Goal: Task Accomplishment & Management: Manage account settings

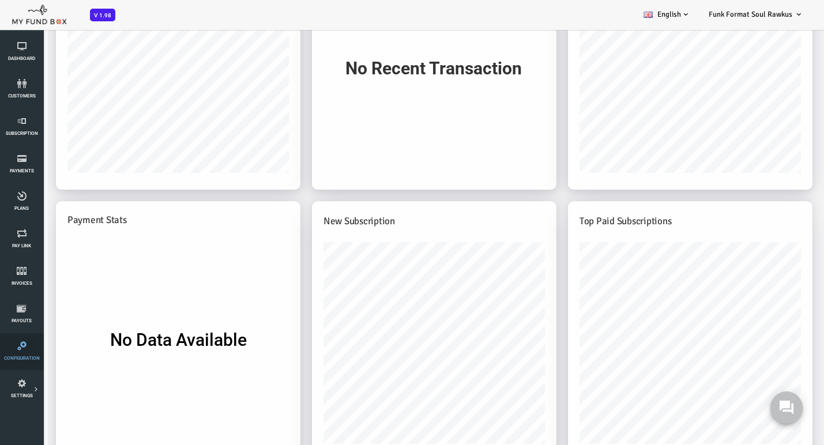
click at [17, 349] on icon at bounding box center [21, 345] width 36 height 9
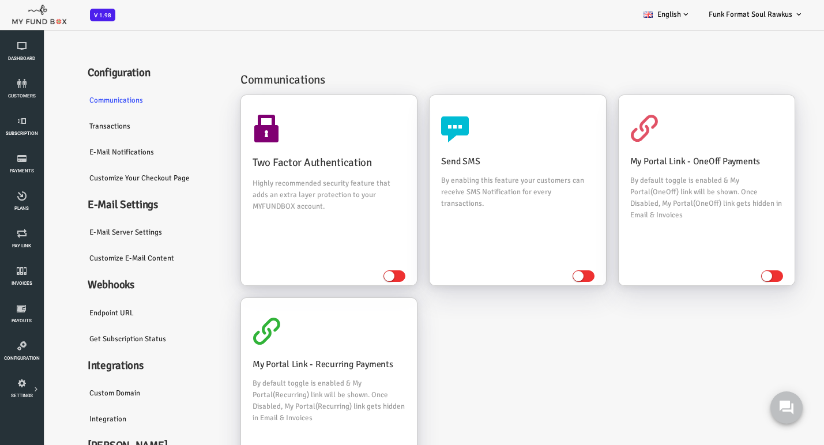
click at [97, 237] on link "E-Mail server settings" at bounding box center [121, 232] width 150 height 27
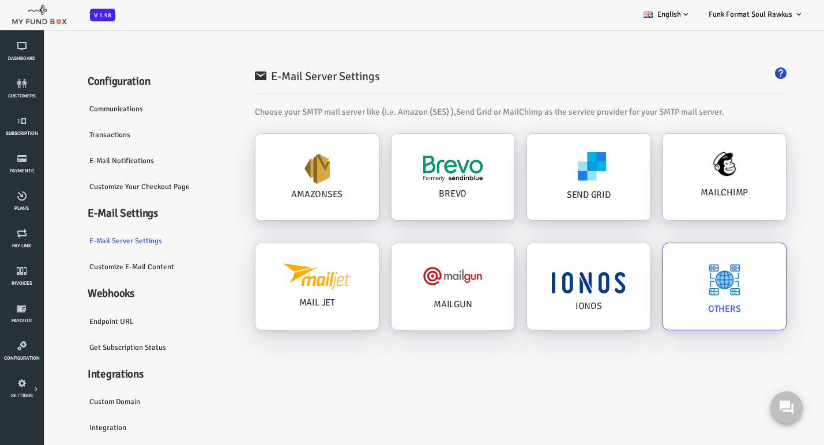
click at [683, 282] on img at bounding box center [691, 279] width 33 height 33
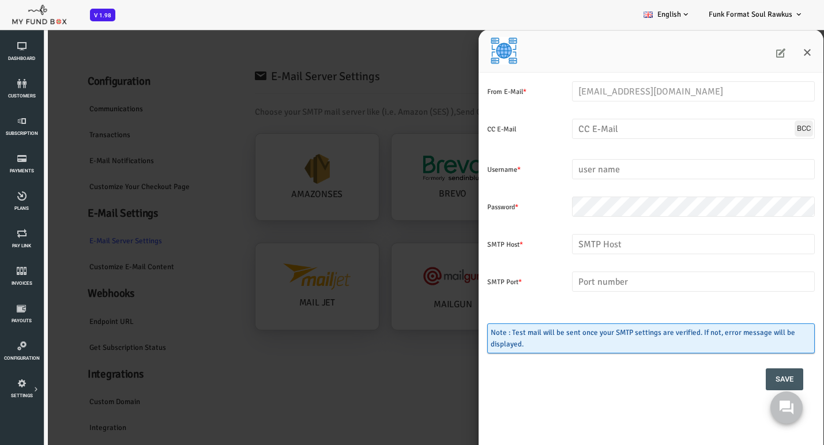
click at [750, 52] on icon at bounding box center [747, 52] width 9 height 9
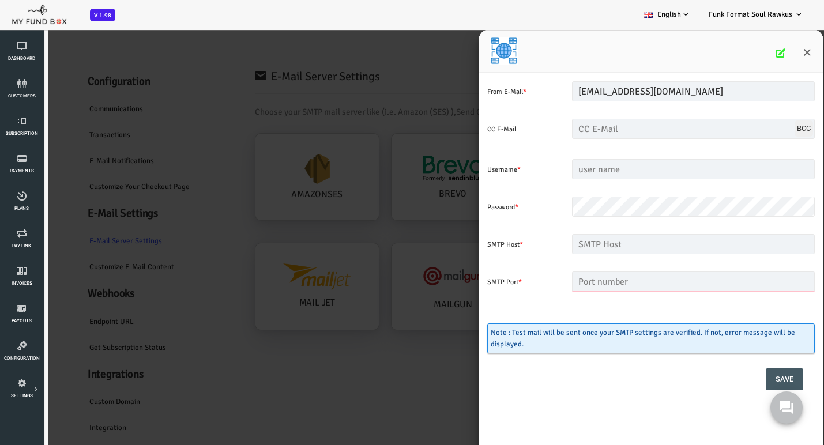
click at [569, 278] on input "text" at bounding box center [660, 281] width 243 height 20
type input "587"
click at [581, 172] on input "text" at bounding box center [660, 169] width 243 height 20
click at [569, 93] on input "[EMAIL_ADDRESS][DOMAIN_NAME]" at bounding box center [660, 91] width 243 height 20
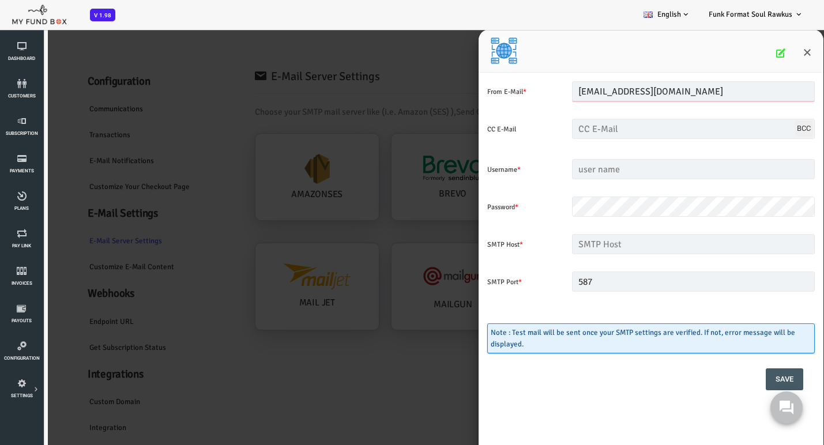
click at [569, 93] on input "[EMAIL_ADDRESS][DOMAIN_NAME]" at bounding box center [660, 91] width 243 height 20
click at [565, 173] on input "text" at bounding box center [660, 169] width 243 height 20
paste input "[EMAIL_ADDRESS][DOMAIN_NAME]"
type input "[EMAIL_ADDRESS][DOMAIN_NAME]"
click at [578, 242] on input "text" at bounding box center [660, 244] width 243 height 20
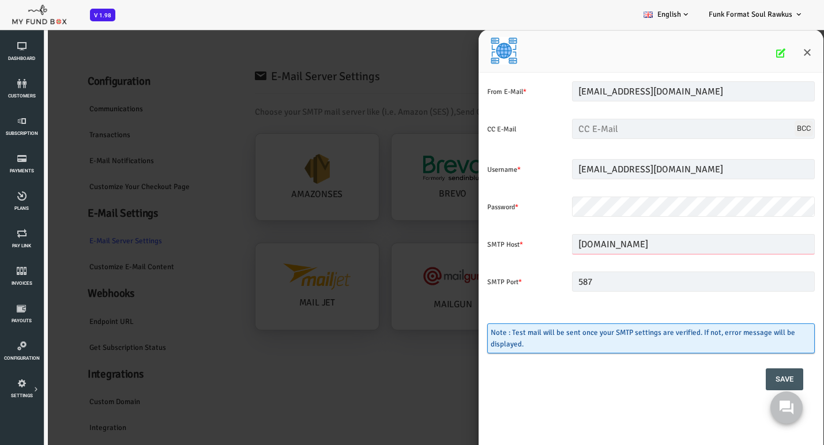
type input "[DOMAIN_NAME]"
click at [627, 303] on div "587 Please Fill out this field" at bounding box center [660, 300] width 254 height 58
click at [747, 380] on button "Save" at bounding box center [750, 379] width 37 height 22
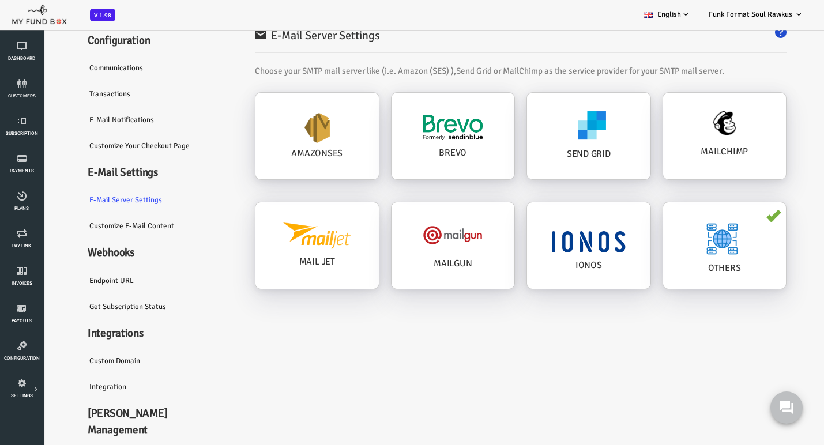
scroll to position [40, 0]
click at [785, 402] on use at bounding box center [786, 407] width 15 height 15
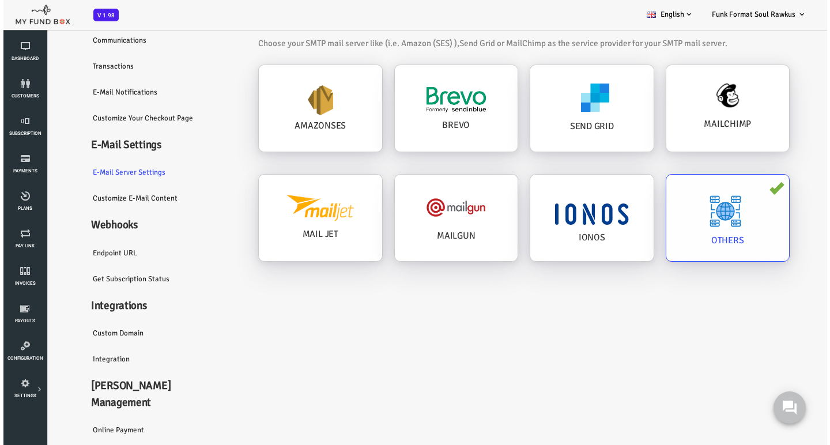
scroll to position [0, 0]
click at [702, 123] on h4 "MAILCHIMP" at bounding box center [694, 124] width 100 height 14
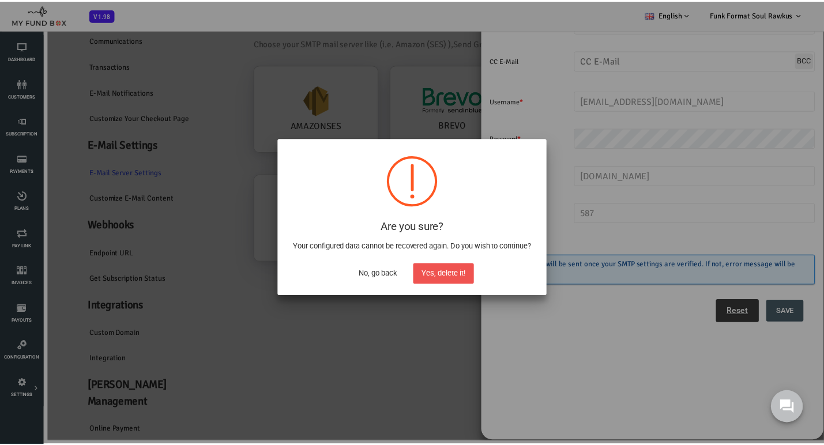
scroll to position [29, 0]
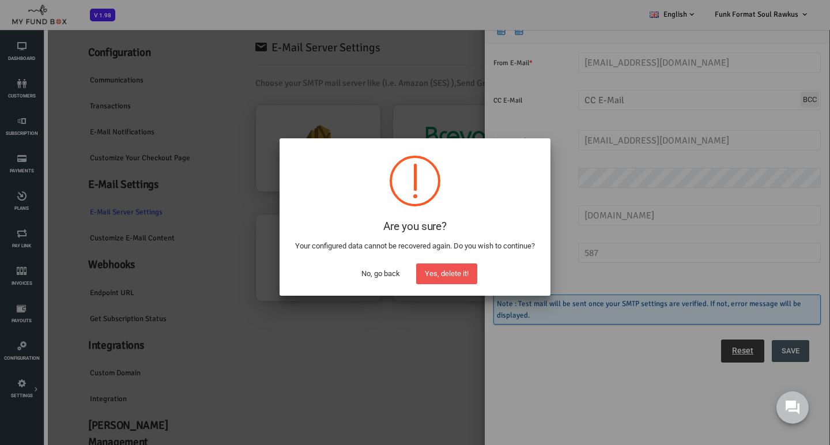
click at [385, 275] on button "No, go back" at bounding box center [381, 273] width 56 height 21
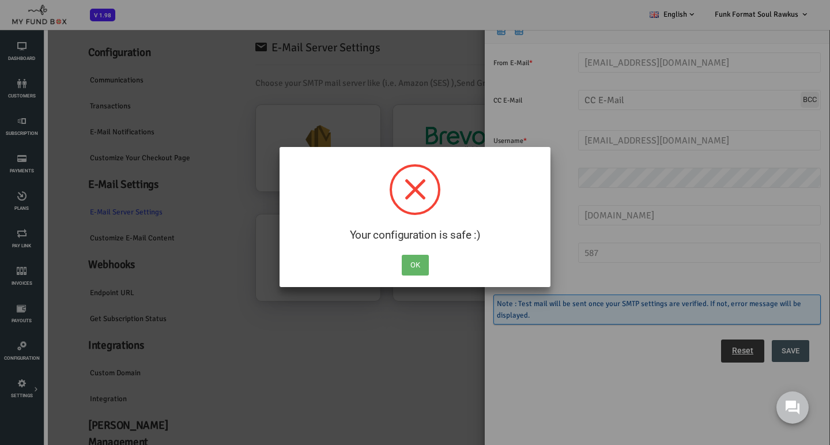
click at [413, 262] on button "OK" at bounding box center [415, 265] width 27 height 21
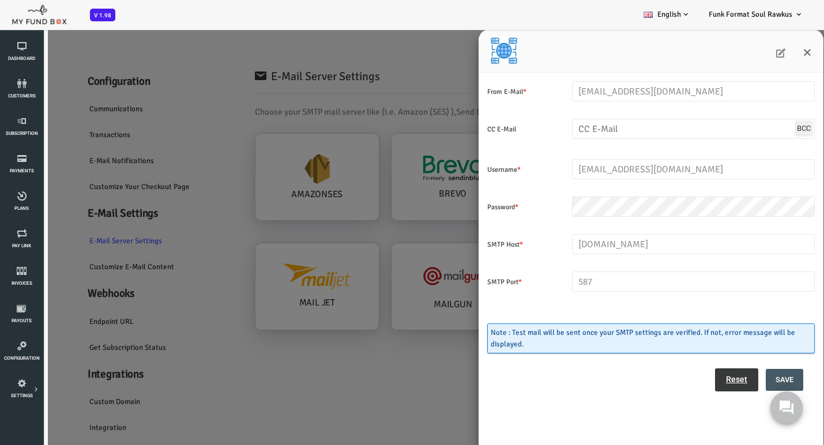
scroll to position [0, 0]
click at [774, 51] on icon "Close" at bounding box center [773, 52] width 9 height 9
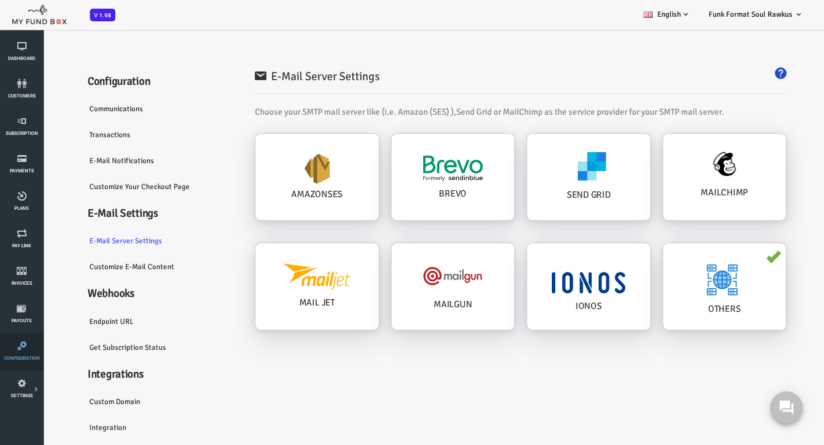
click at [24, 350] on link "Configuration" at bounding box center [21, 351] width 36 height 37
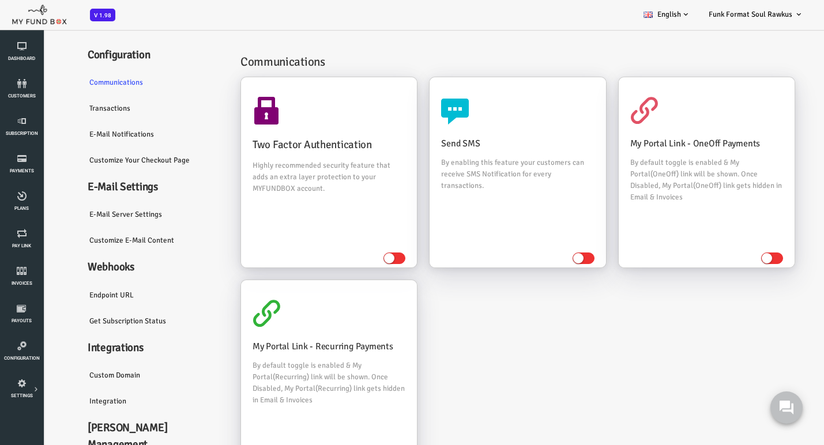
scroll to position [17, 0]
click at [0, 0] on link "Payment Gateway" at bounding box center [0, 0] width 0 height 0
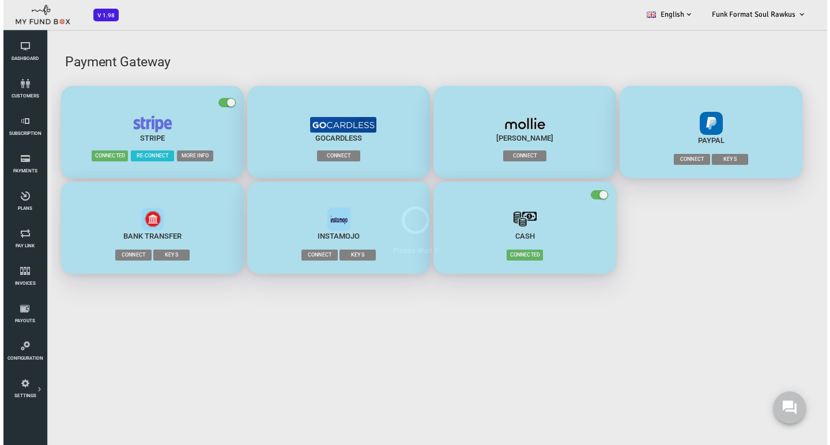
scroll to position [0, 0]
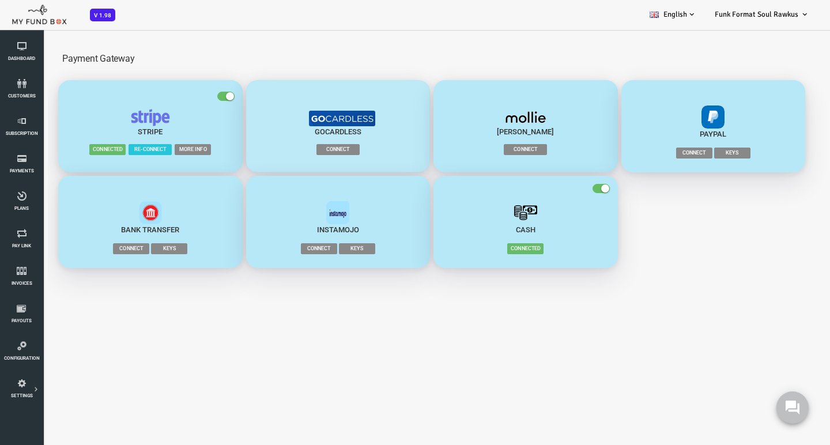
click at [297, 149] on span "Connect" at bounding box center [304, 149] width 43 height 11
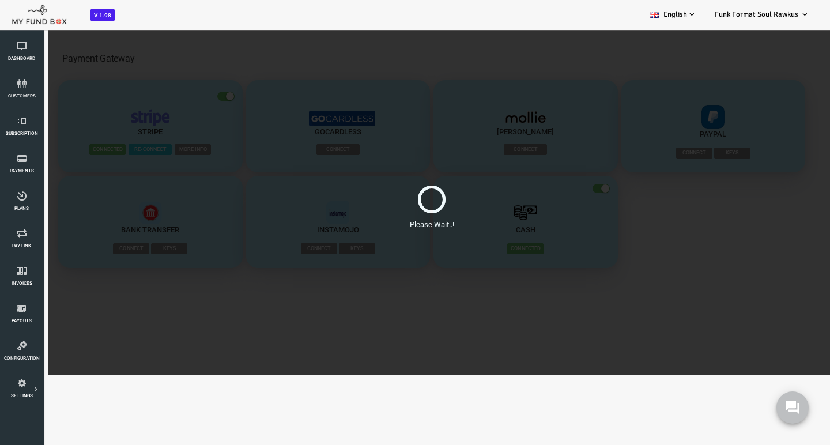
click at [396, 200] on div at bounding box center [398, 200] width 28 height 28
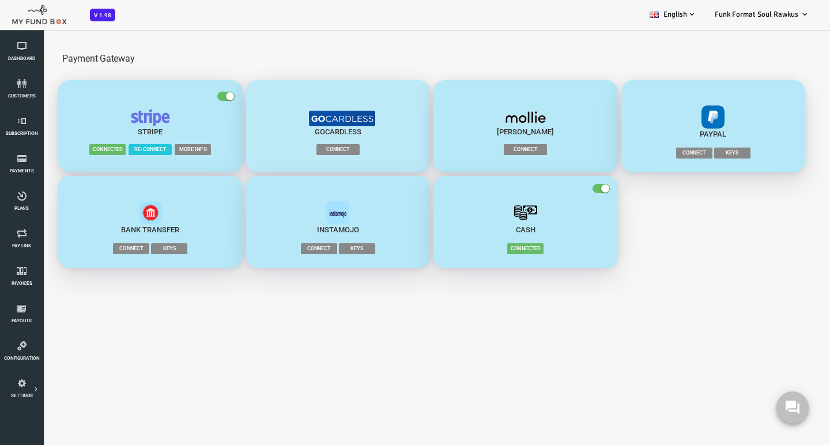
click at [304, 149] on span "Connect" at bounding box center [304, 149] width 43 height 11
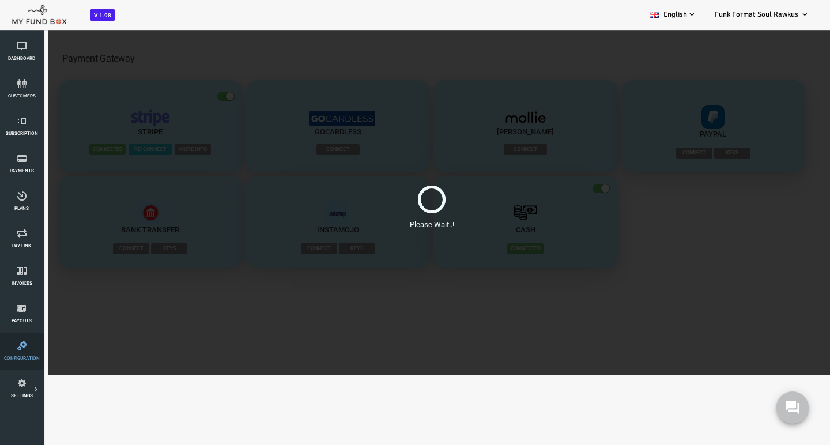
click at [22, 349] on icon at bounding box center [21, 345] width 36 height 9
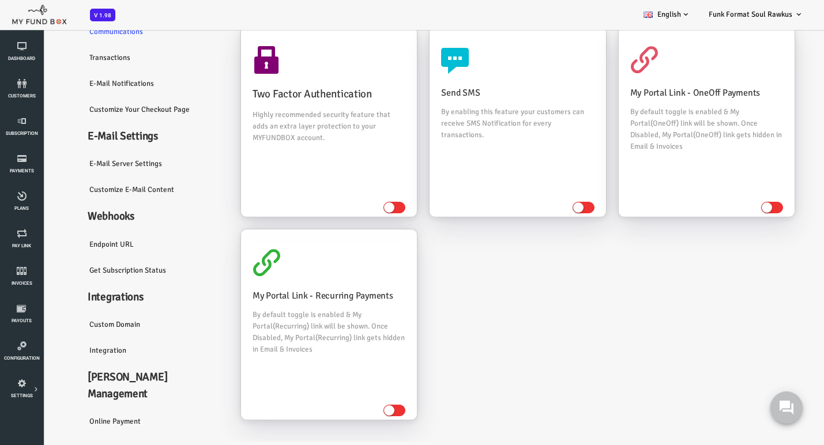
click at [86, 115] on link "Customize Your Checkout Page" at bounding box center [121, 109] width 150 height 27
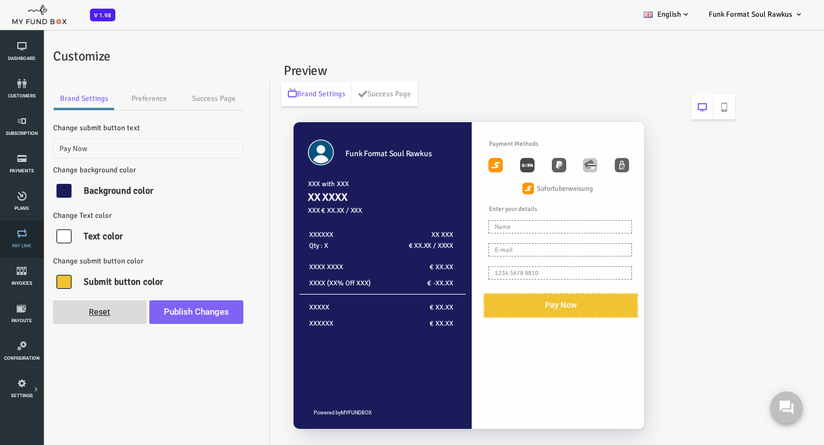
click at [18, 235] on icon at bounding box center [21, 233] width 36 height 9
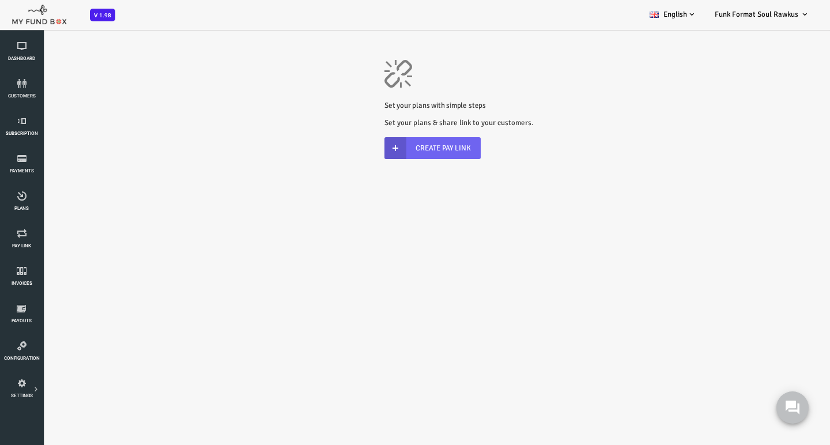
click at [409, 149] on link "Create Pay Link" at bounding box center [399, 148] width 96 height 22
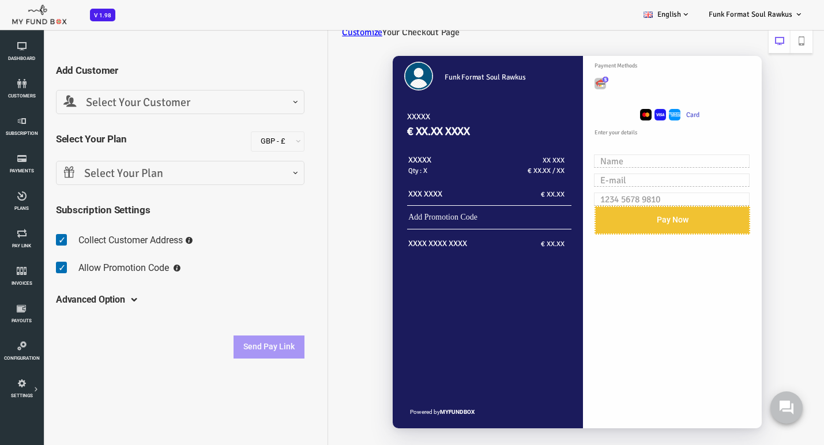
scroll to position [41, 0]
click at [72, 303] on h5 "Advanced Option" at bounding box center [57, 300] width 69 height 32
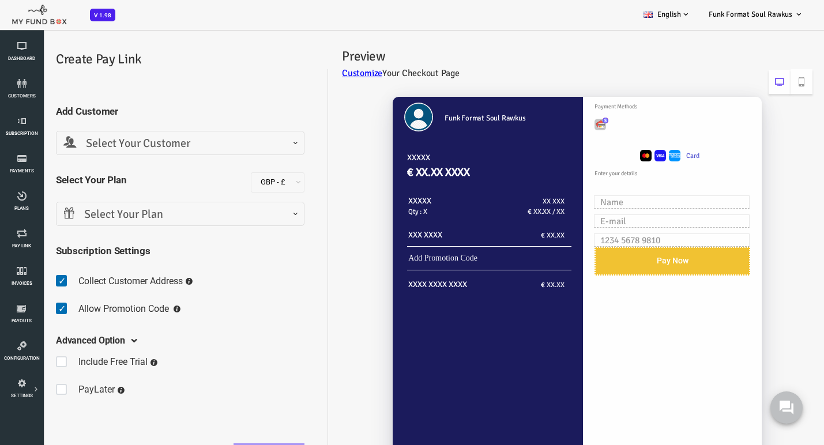
scroll to position [0, 0]
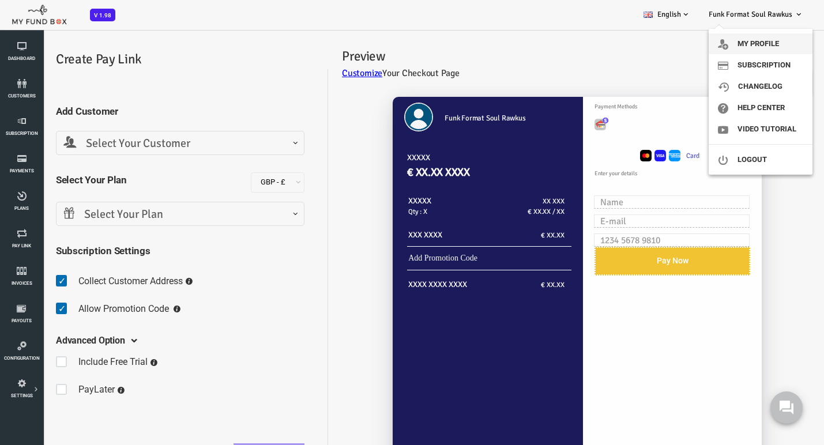
click at [749, 44] on link "My profile" at bounding box center [760, 43] width 104 height 21
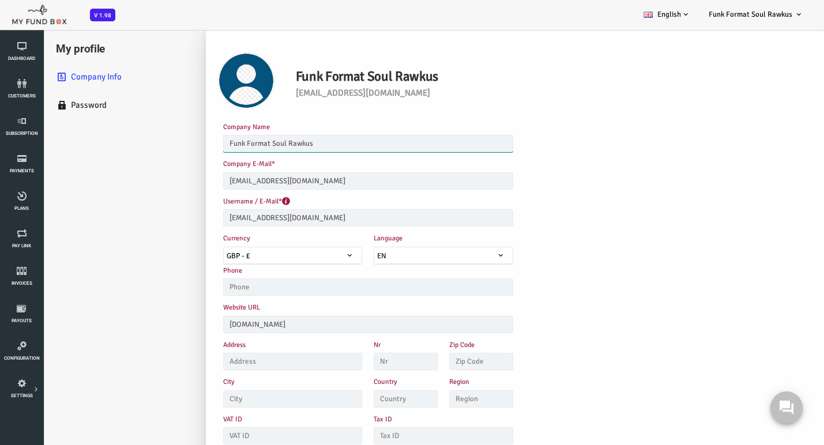
drag, startPoint x: 239, startPoint y: 143, endPoint x: 308, endPoint y: 147, distance: 69.2
click at [308, 147] on input "Funk Format Soul Rawkus" at bounding box center [335, 143] width 290 height 17
type input "Funk Format"
click at [142, 176] on ul "My profile Company Info Password" at bounding box center [86, 281] width 173 height 507
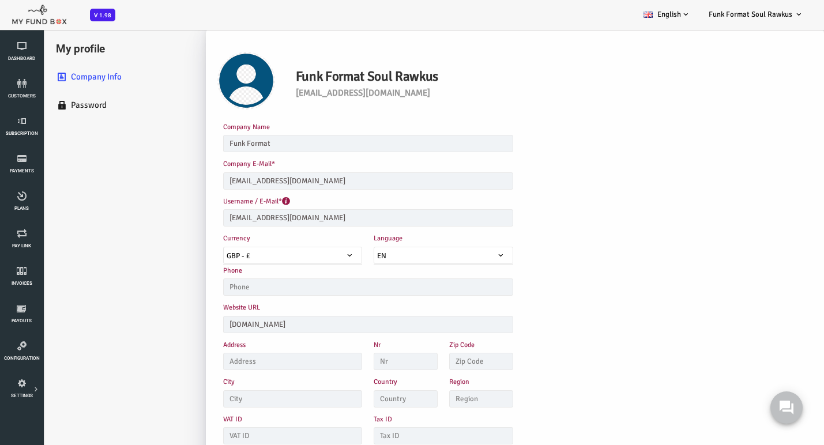
click at [145, 179] on ul "My profile Company Info Password" at bounding box center [86, 281] width 173 height 507
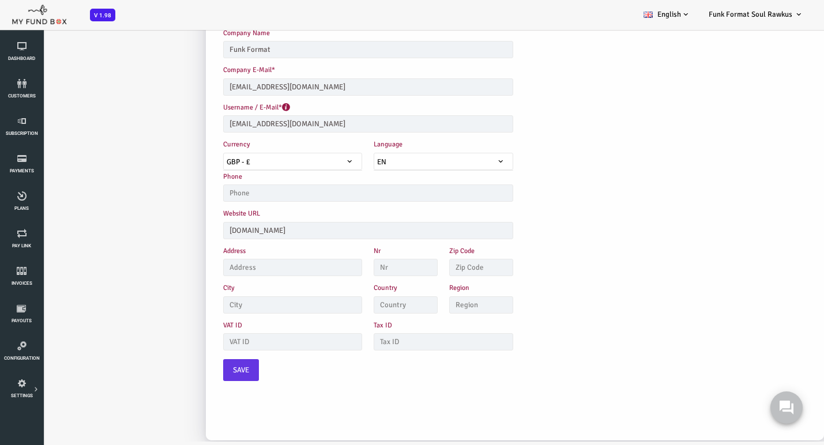
scroll to position [94, 0]
click at [201, 364] on span "Save" at bounding box center [208, 370] width 16 height 12
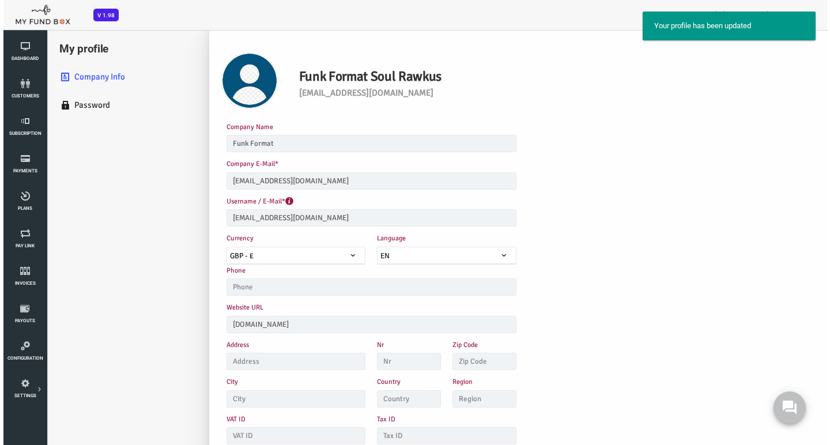
scroll to position [0, 0]
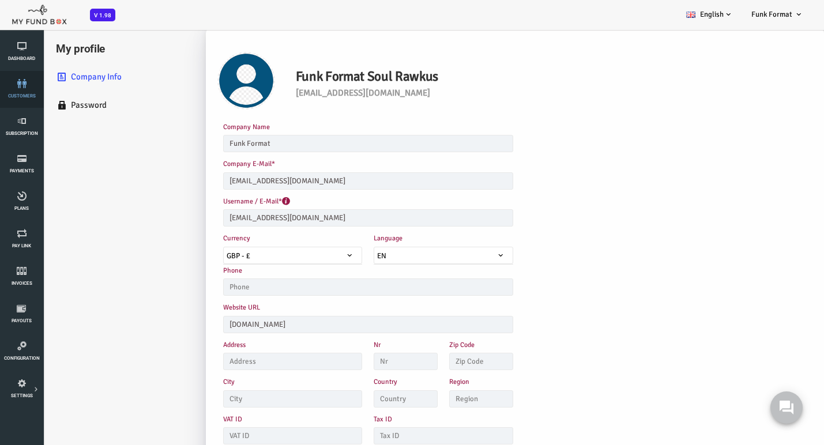
click at [22, 85] on icon at bounding box center [21, 83] width 36 height 9
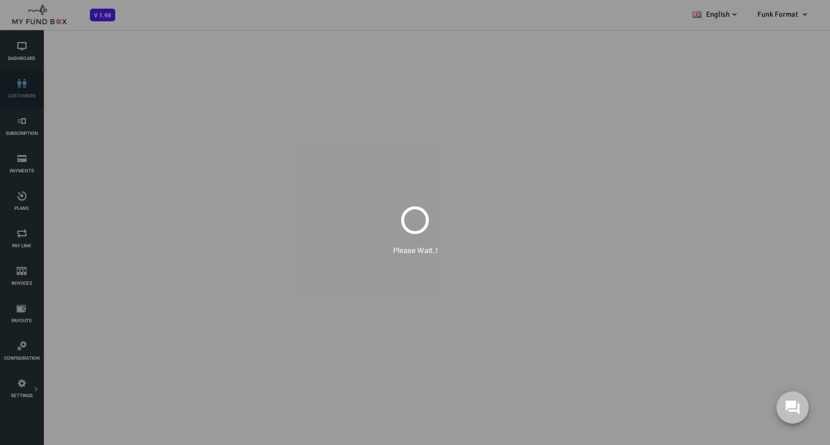
select select "100"
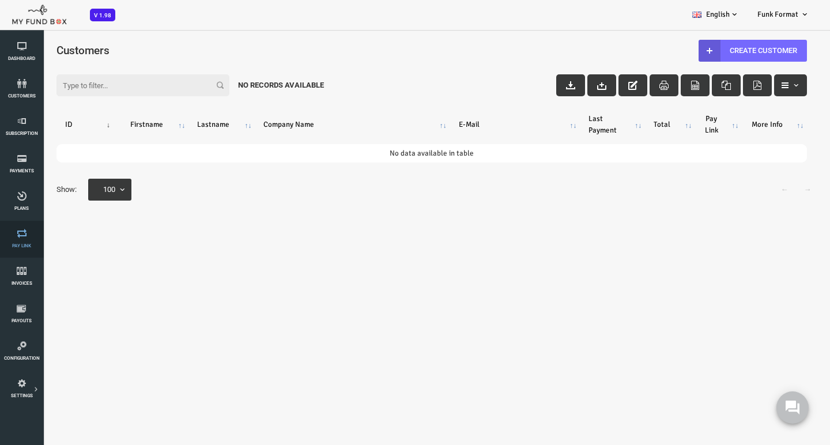
click at [25, 232] on icon at bounding box center [21, 233] width 36 height 9
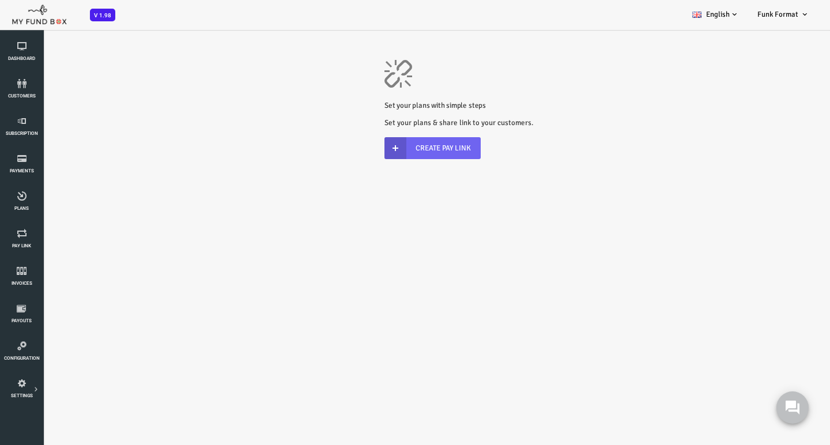
click at [402, 147] on link "Create Pay Link" at bounding box center [399, 148] width 96 height 22
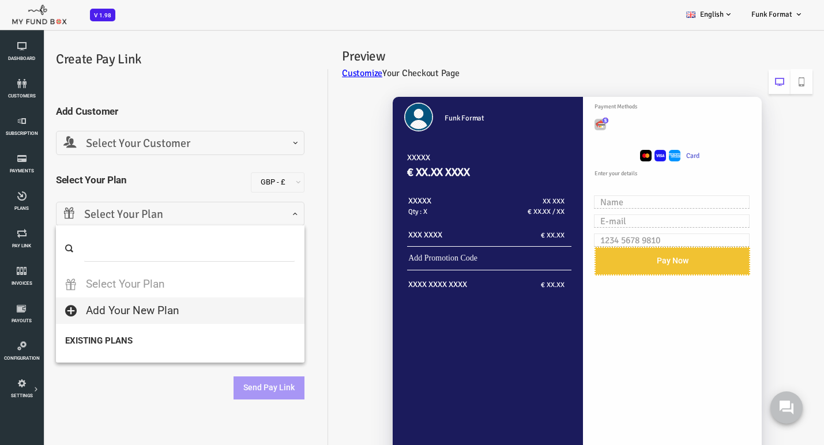
click at [133, 207] on span "Select Your Plan" at bounding box center [147, 215] width 233 height 18
click at [72, 342] on strong "Existing Plans" at bounding box center [147, 340] width 248 height 25
click at [84, 250] on input "search" at bounding box center [156, 248] width 211 height 27
type input "s"
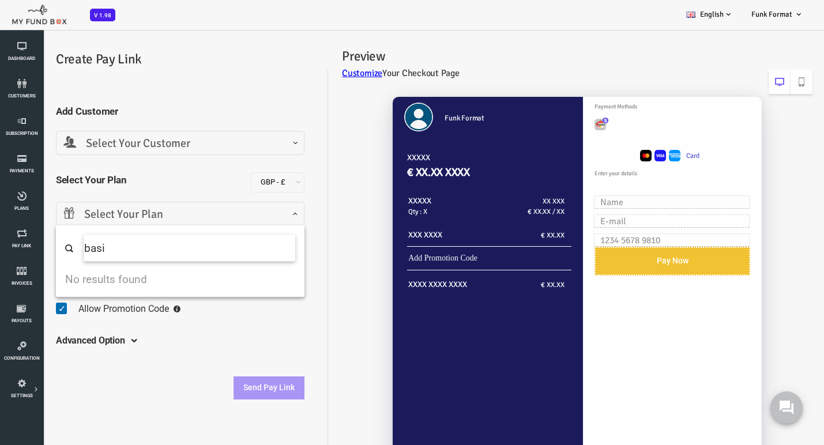
type input "basic"
click at [307, 220] on div "Funk Format XXXXX € XX.XX XXXX XXXXX Qty : X XX XXX € XX.XX / XX XXX XXXX € XX.…" at bounding box center [537, 288] width 484 height 407
click at [167, 141] on span "Select Your Customer" at bounding box center [147, 144] width 233 height 18
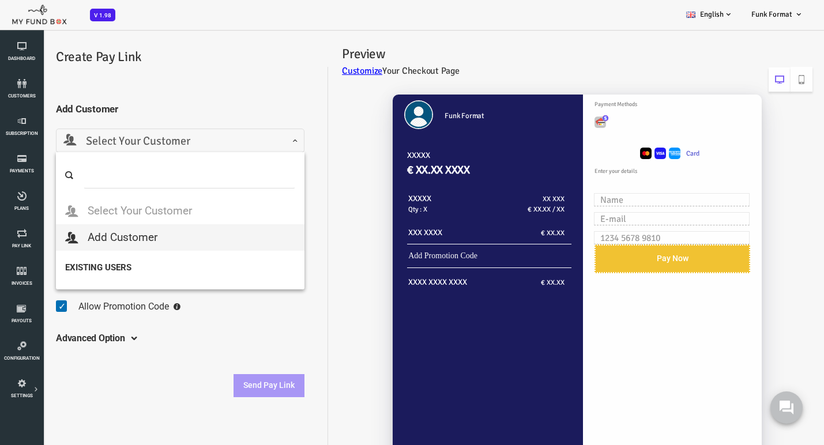
scroll to position [2, 0]
select select
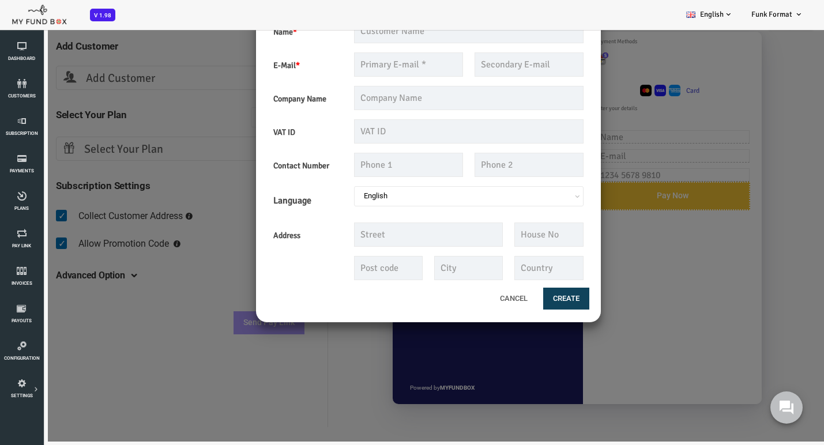
scroll to position [65, 0]
click at [481, 296] on button "Cancel" at bounding box center [481, 298] width 50 height 24
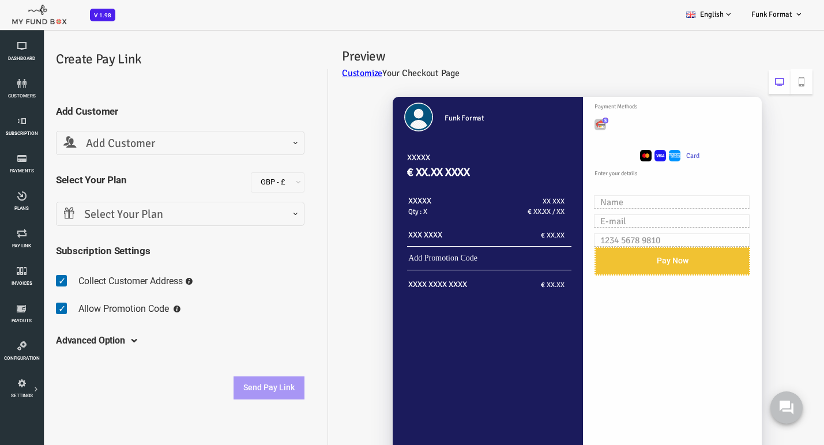
scroll to position [0, 0]
click at [89, 342] on h5 "Advanced Option" at bounding box center [57, 341] width 69 height 32
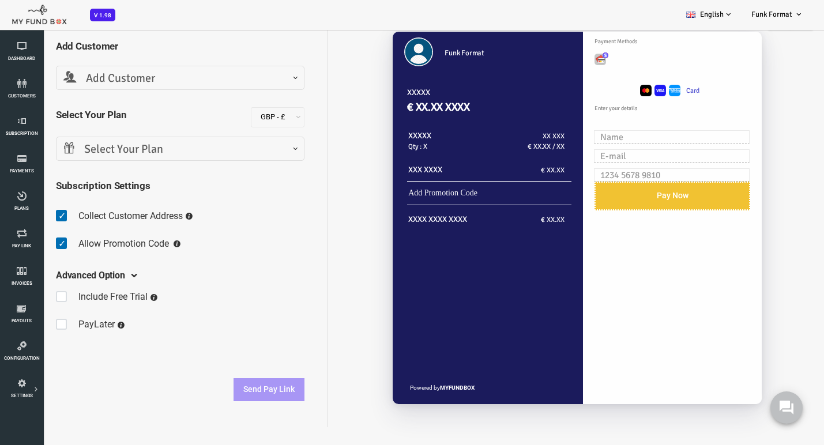
scroll to position [65, 0]
click at [31, 326] on span at bounding box center [32, 324] width 18 height 23
click at [24, 316] on input "checkbox" at bounding box center [23, 315] width 1 height 1
checkbox input "true"
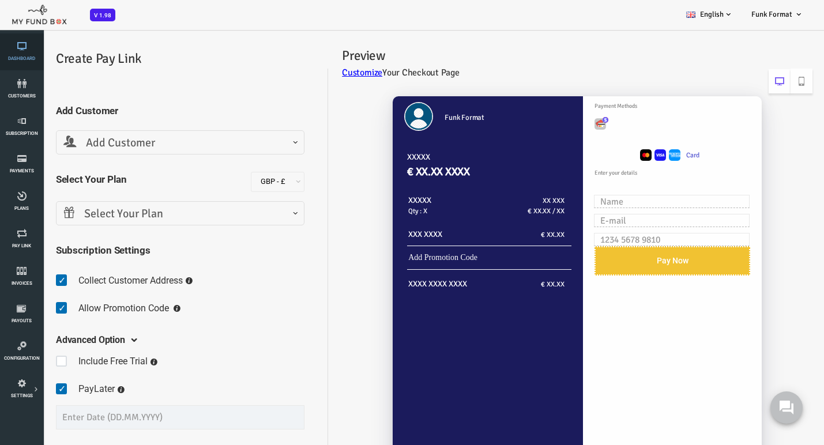
scroll to position [0, 1]
click at [20, 43] on icon at bounding box center [21, 45] width 36 height 9
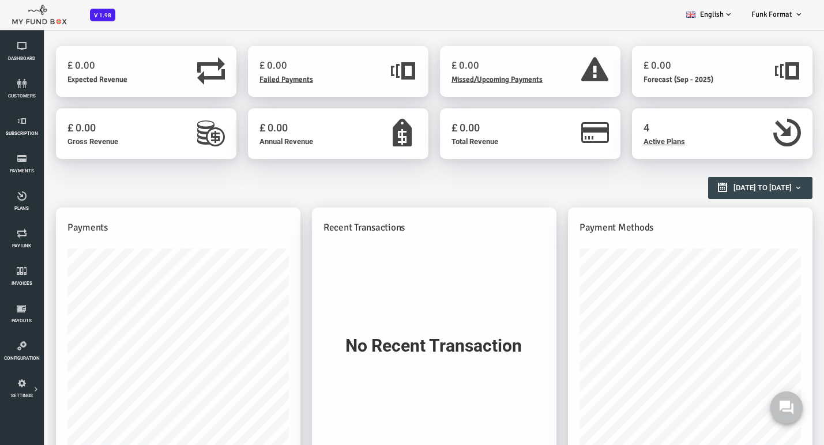
scroll to position [0, 0]
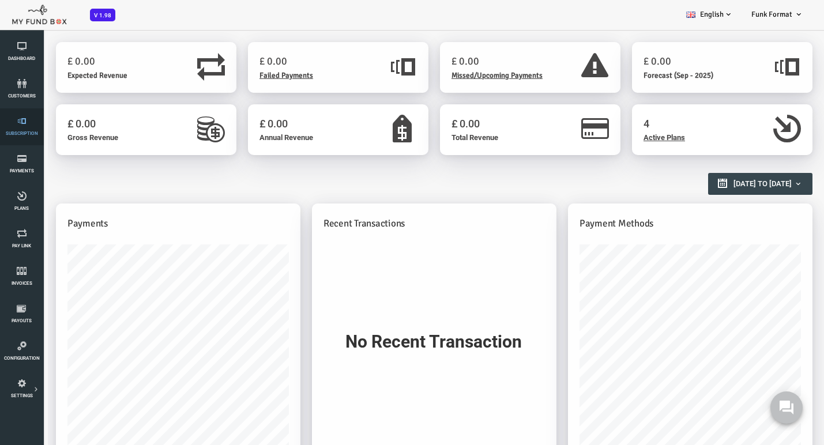
click at [28, 121] on icon at bounding box center [21, 120] width 36 height 9
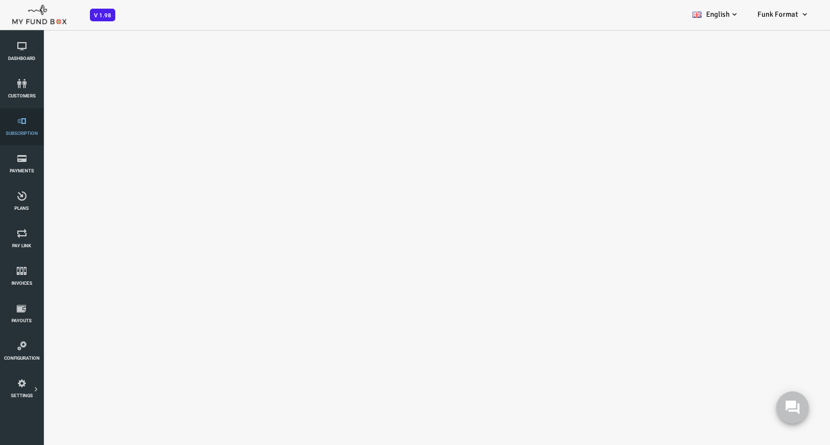
select select "100"
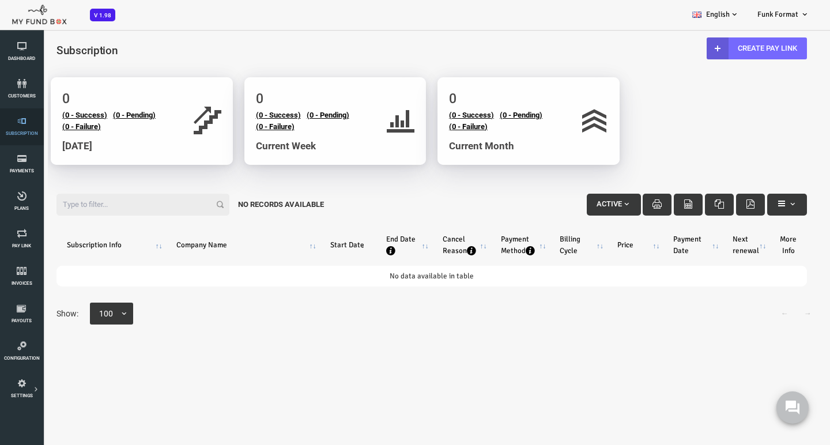
scroll to position [1, 0]
click at [720, 48] on link "Create Pay Link" at bounding box center [723, 48] width 100 height 22
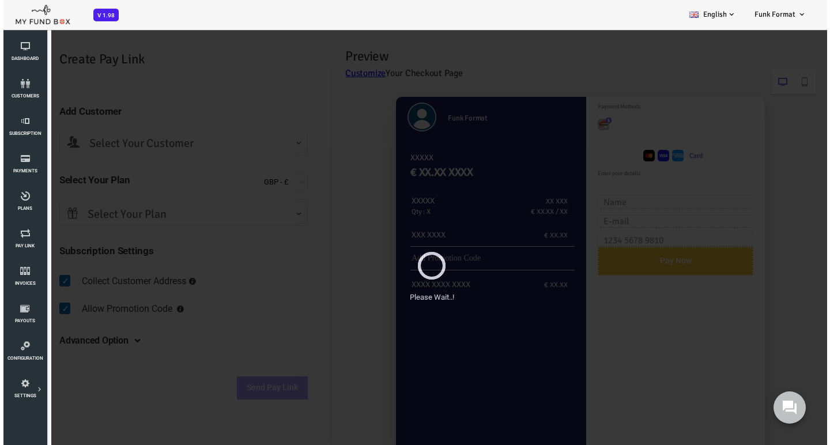
scroll to position [0, 0]
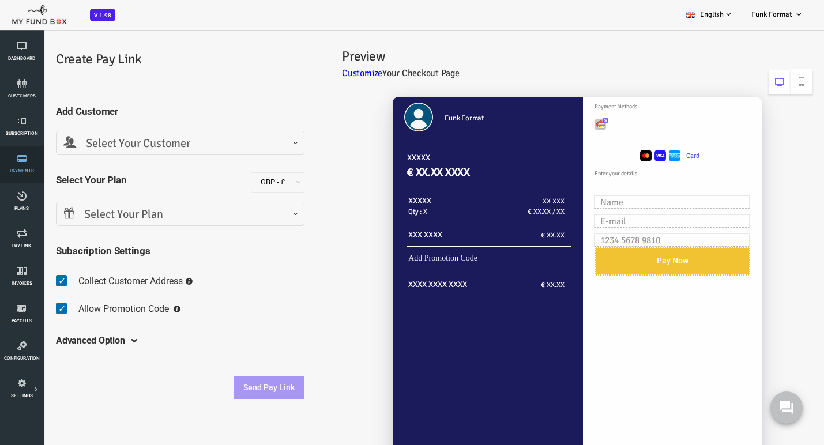
click at [22, 162] on icon at bounding box center [21, 158] width 36 height 9
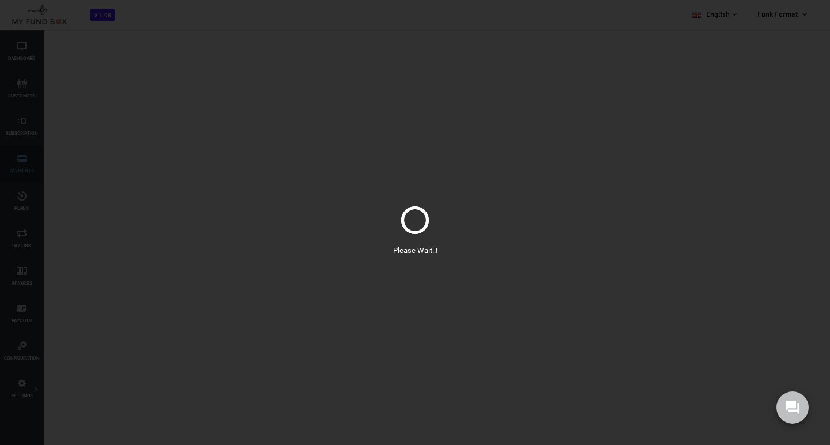
select select "100"
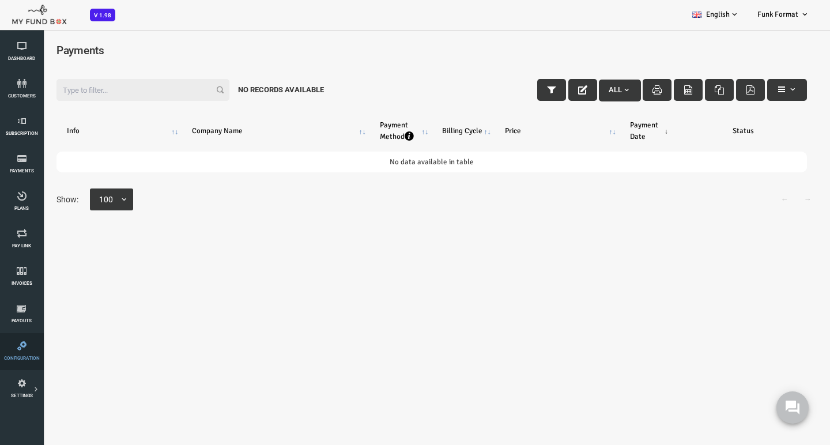
click at [11, 344] on icon at bounding box center [21, 345] width 36 height 9
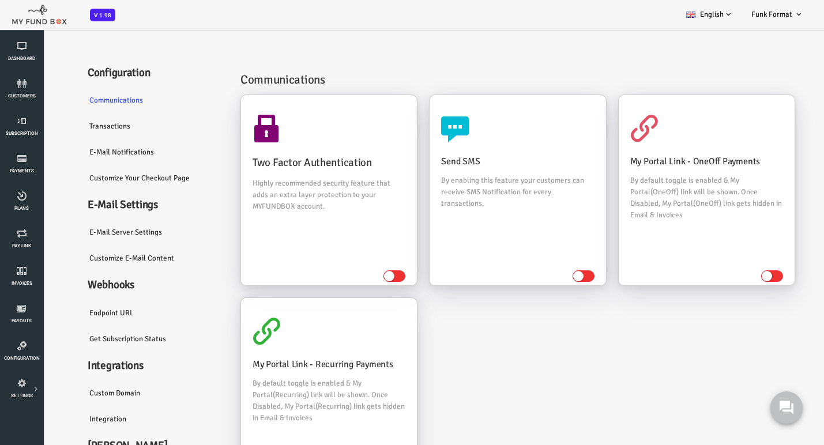
click at [92, 239] on link "E-Mail server settings" at bounding box center [121, 232] width 150 height 27
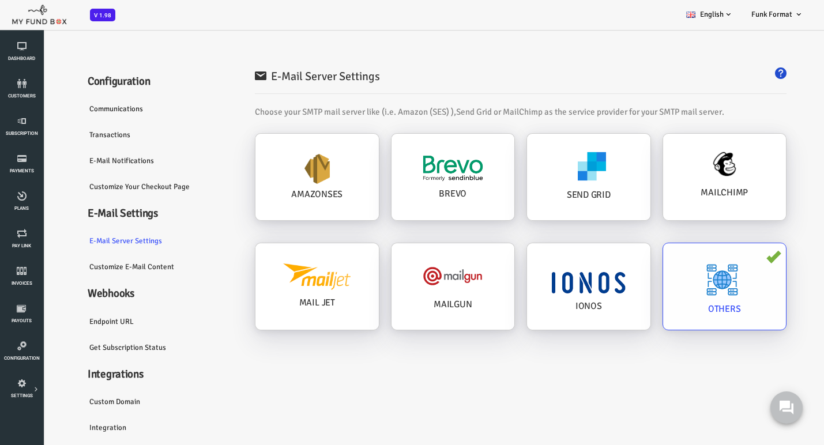
click at [673, 286] on img at bounding box center [689, 279] width 33 height 33
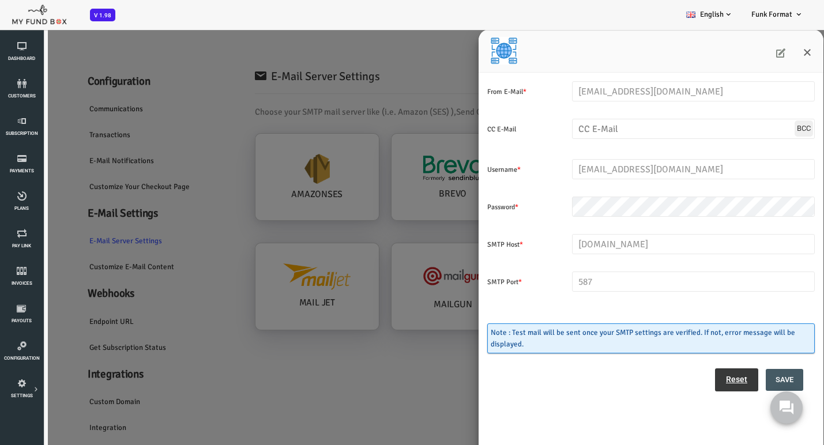
click at [746, 53] on icon at bounding box center [747, 52] width 9 height 9
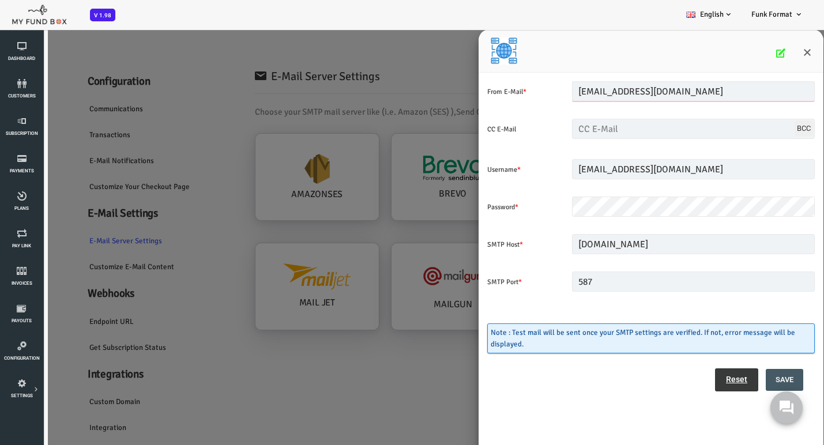
drag, startPoint x: 565, startPoint y: 88, endPoint x: 532, endPoint y: 88, distance: 32.9
click at [532, 88] on div "From E-Mail * [EMAIL_ADDRESS][DOMAIN_NAME] Enter valid Email Address" at bounding box center [617, 110] width 339 height 58
type input "[EMAIL_ADDRESS][DOMAIN_NAME]"
drag, startPoint x: 564, startPoint y: 168, endPoint x: 527, endPoint y: 167, distance: 36.9
click at [527, 167] on div "Username * [EMAIL_ADDRESS][DOMAIN_NAME] Please Fill out this field" at bounding box center [617, 188] width 339 height 58
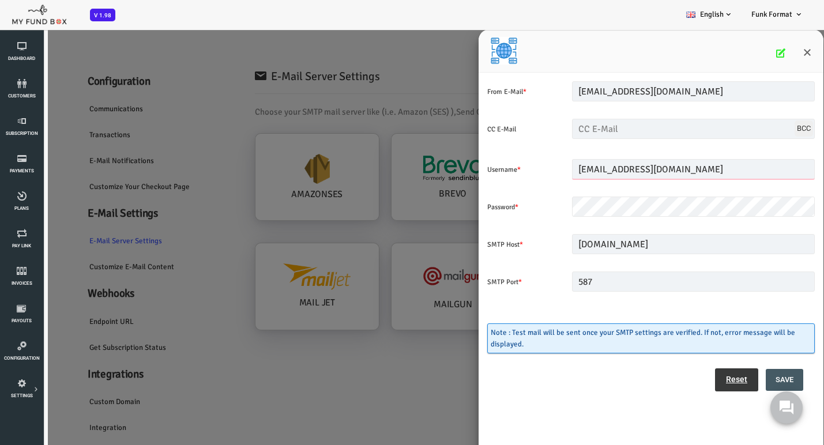
type input "[EMAIL_ADDRESS][DOMAIN_NAME]"
click at [750, 381] on button "Save" at bounding box center [750, 380] width 37 height 22
click at [766, 126] on button "BCC" at bounding box center [770, 128] width 18 height 16
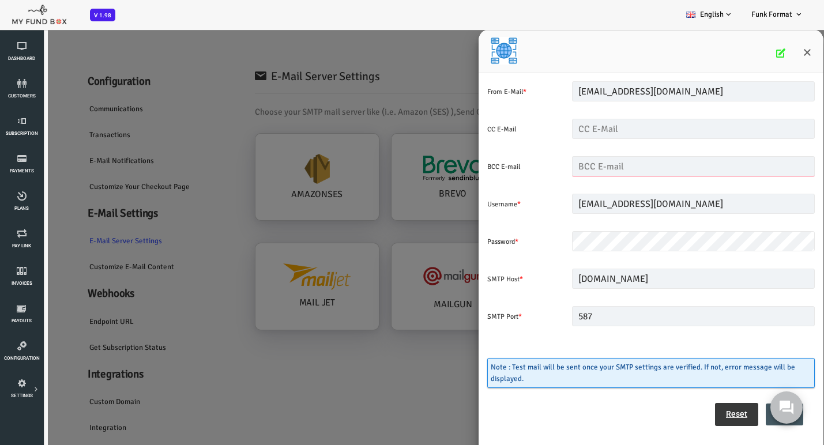
click at [584, 168] on input "text" at bounding box center [660, 166] width 243 height 20
paste input "[EMAIL_ADDRESS][DOMAIN_NAME]"
type input "[EMAIL_ADDRESS][DOMAIN_NAME]"
click at [767, 339] on div "587 Please Fill out this field" at bounding box center [660, 335] width 254 height 58
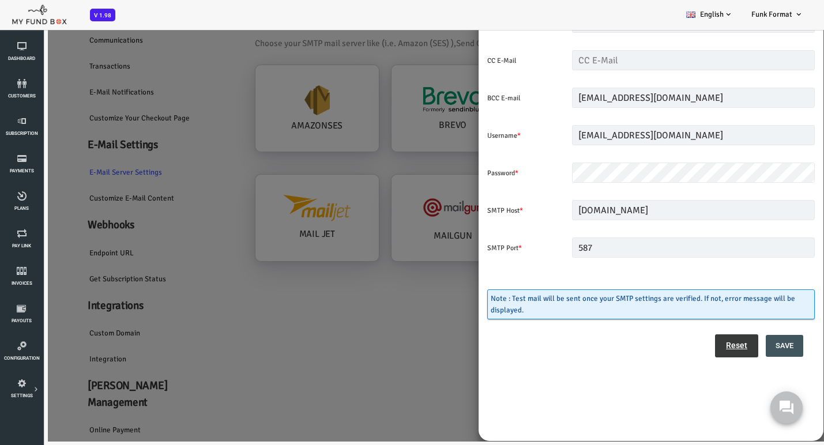
scroll to position [69, 0]
drag, startPoint x: 749, startPoint y: 343, endPoint x: 585, endPoint y: 405, distance: 174.9
click at [749, 343] on button "Save" at bounding box center [750, 346] width 37 height 22
click at [753, 346] on button "Save" at bounding box center [750, 346] width 37 height 22
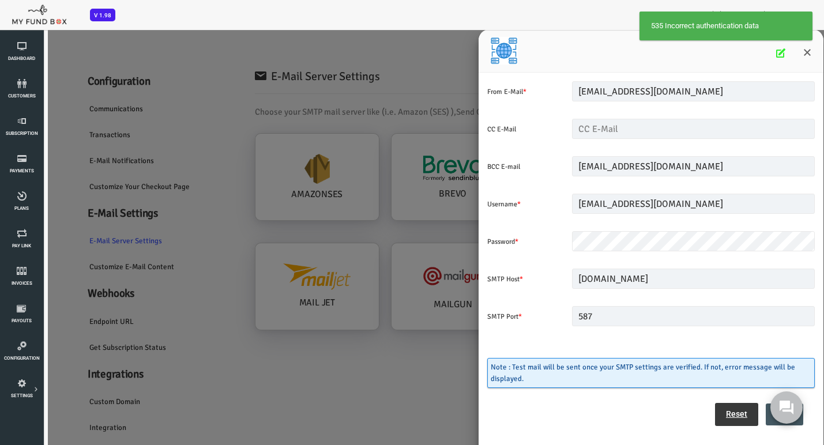
scroll to position [0, 0]
click at [773, 51] on icon "Close" at bounding box center [773, 52] width 9 height 9
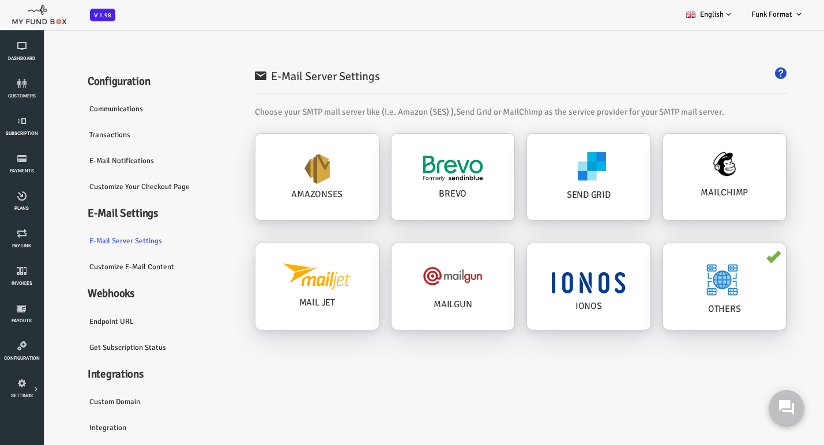
click at [791, 411] on use at bounding box center [786, 407] width 15 height 15
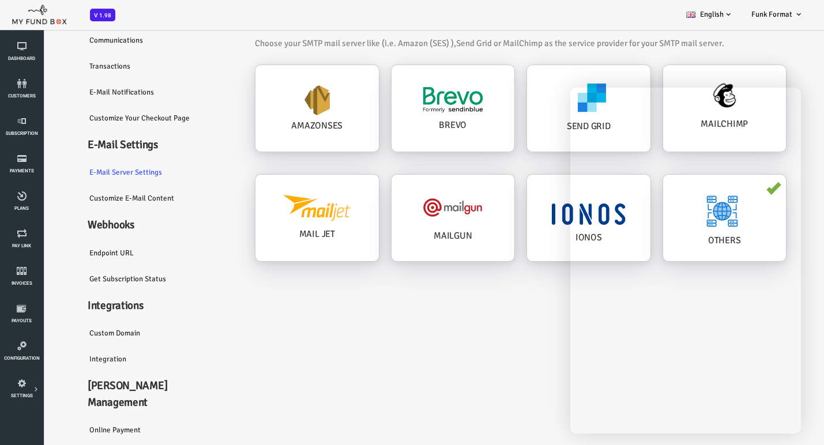
scroll to position [69, 0]
click at [0, 0] on icon at bounding box center [0, 0] width 0 height 0
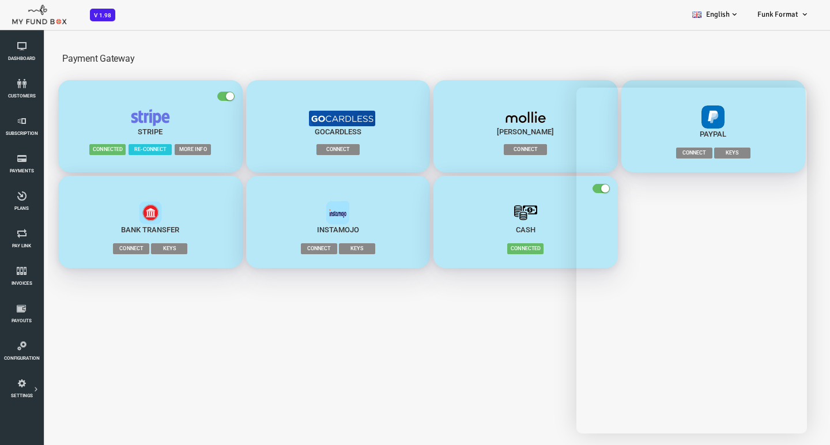
scroll to position [0, 0]
click at [296, 149] on span "Connect" at bounding box center [304, 149] width 43 height 11
